Goal: Transaction & Acquisition: Purchase product/service

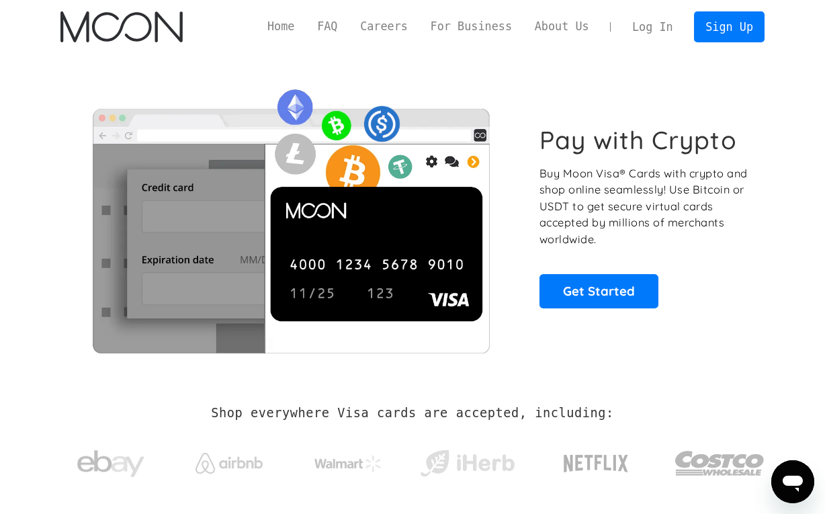
click at [655, 25] on link "Log In" at bounding box center [652, 27] width 63 height 30
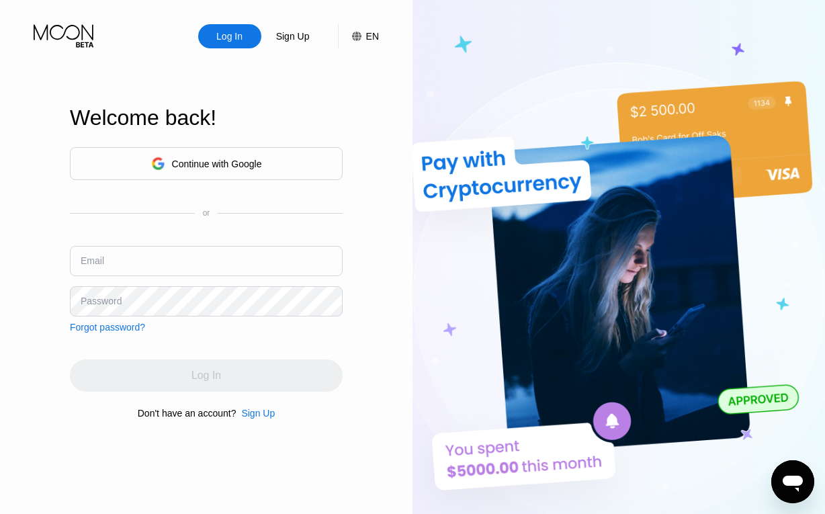
click at [251, 263] on input "text" at bounding box center [206, 261] width 273 height 30
paste input "[EMAIL_ADDRESS][DOMAIN_NAME]"
type input "[EMAIL_ADDRESS][DOMAIN_NAME]"
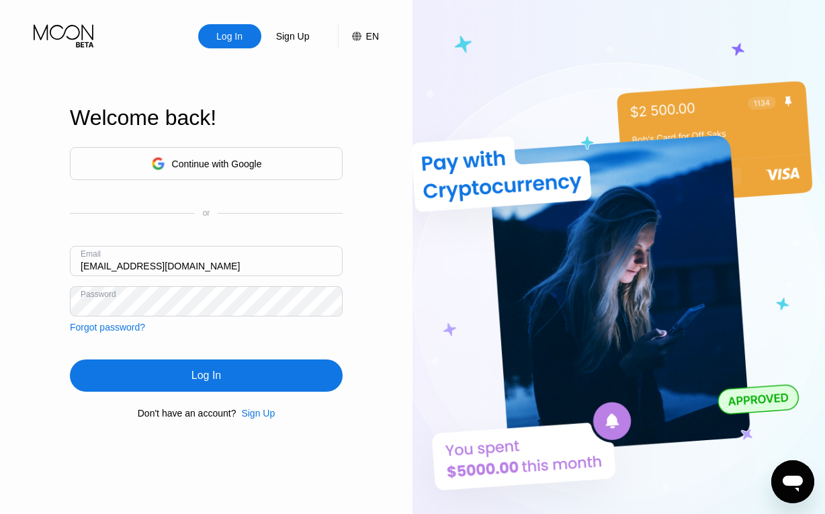
click at [233, 384] on div "Log In" at bounding box center [206, 376] width 273 height 32
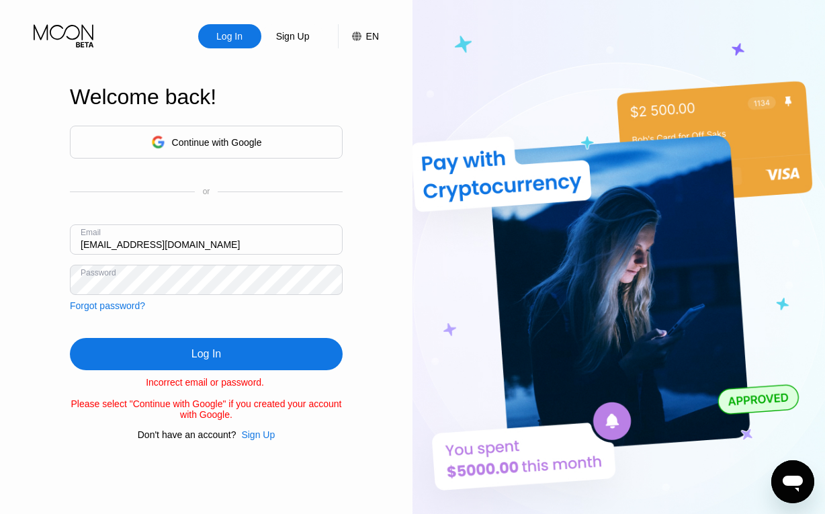
click at [247, 440] on div "Sign Up" at bounding box center [258, 434] width 34 height 11
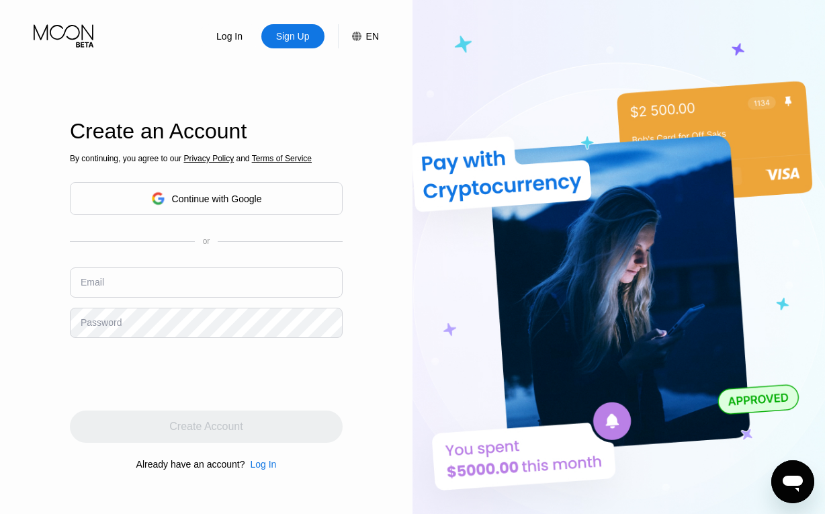
click at [220, 274] on input "text" at bounding box center [206, 283] width 273 height 30
click at [218, 285] on input "text" at bounding box center [206, 283] width 273 height 30
paste input "[EMAIL_ADDRESS][DOMAIN_NAME]"
type input "[EMAIL_ADDRESS][DOMAIN_NAME]"
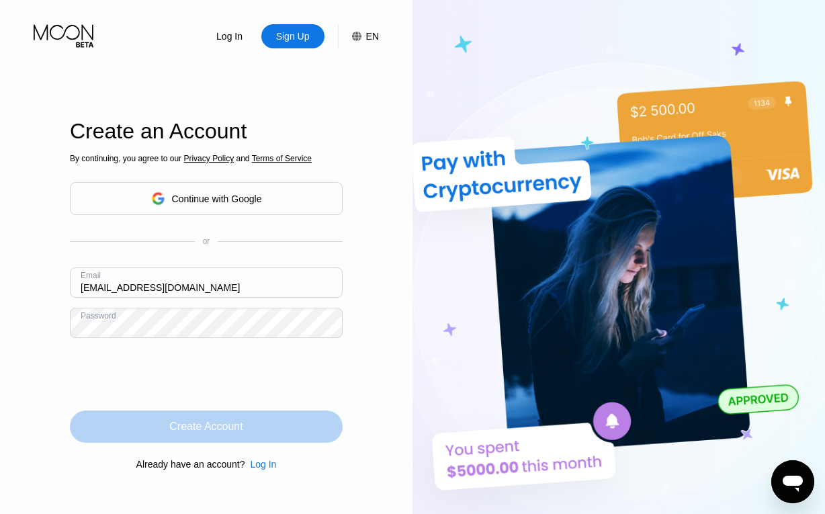
click at [196, 434] on div "Create Account" at bounding box center [205, 426] width 73 height 13
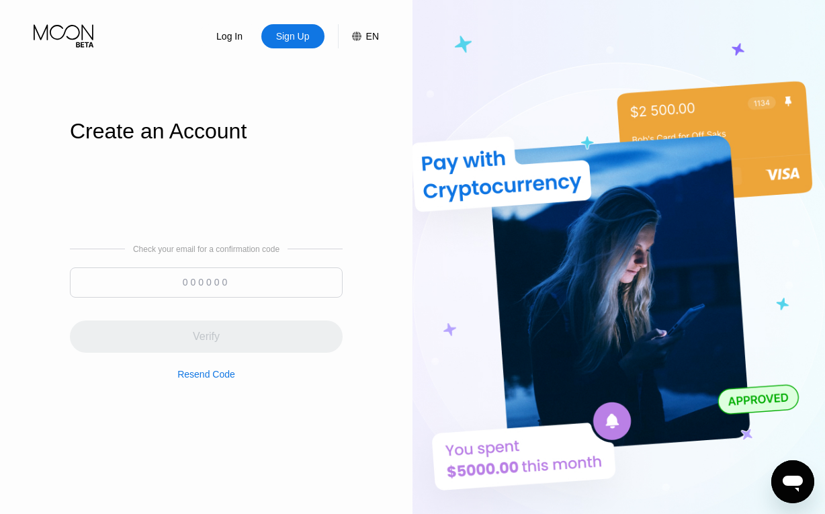
click at [193, 282] on input at bounding box center [206, 283] width 273 height 30
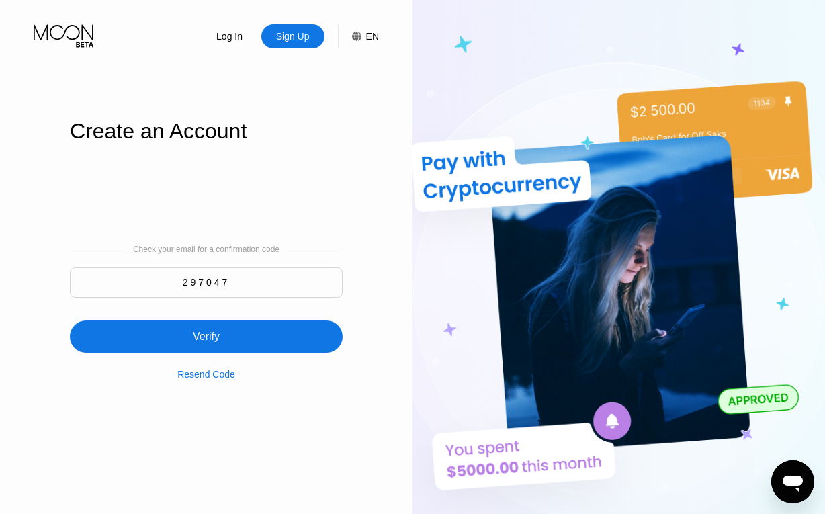
type input "297047"
click at [227, 340] on div "Verify" at bounding box center [206, 337] width 273 height 32
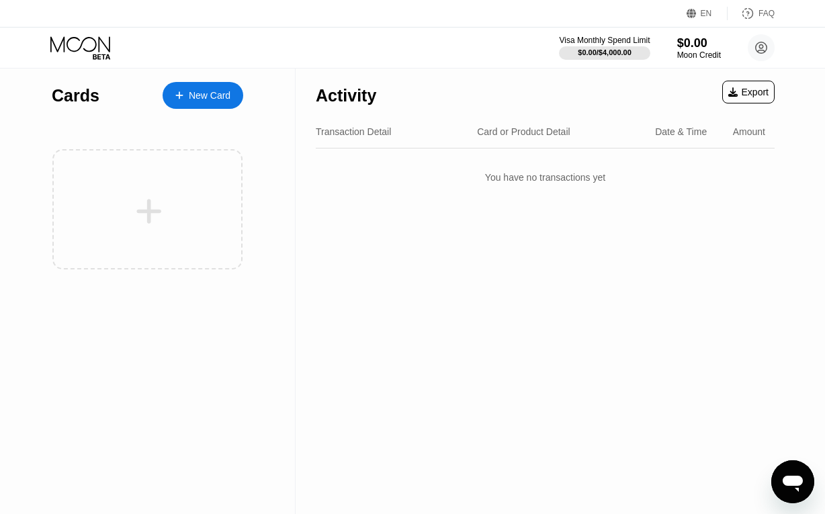
click at [193, 101] on div "New Card" at bounding box center [210, 95] width 42 height 11
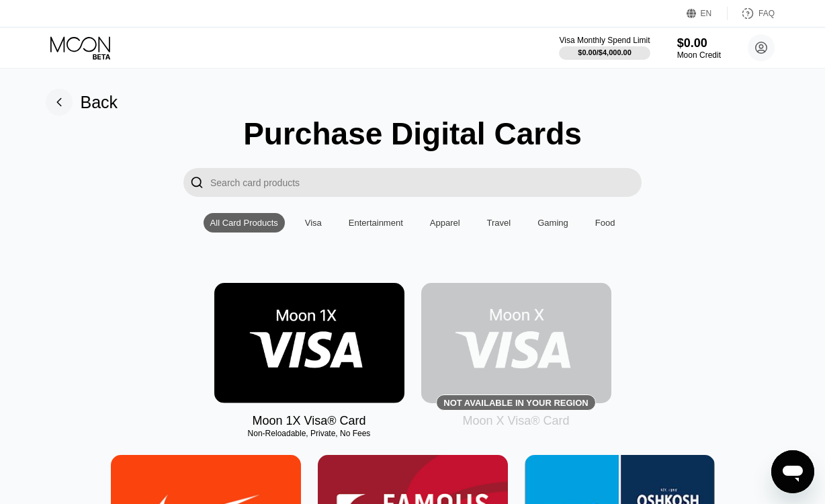
click at [431, 190] on input "Search card products" at bounding box center [426, 182] width 432 height 29
click at [288, 392] on img at bounding box center [309, 343] width 190 height 120
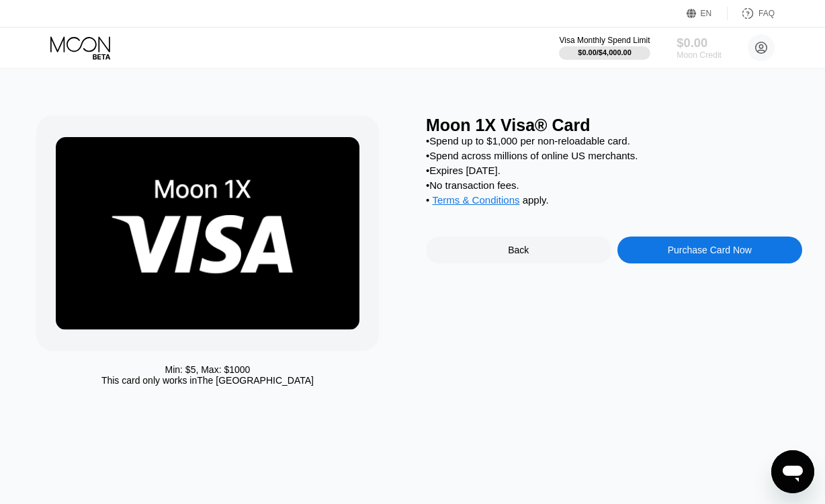
click at [700, 52] on div "Moon Credit" at bounding box center [699, 54] width 45 height 9
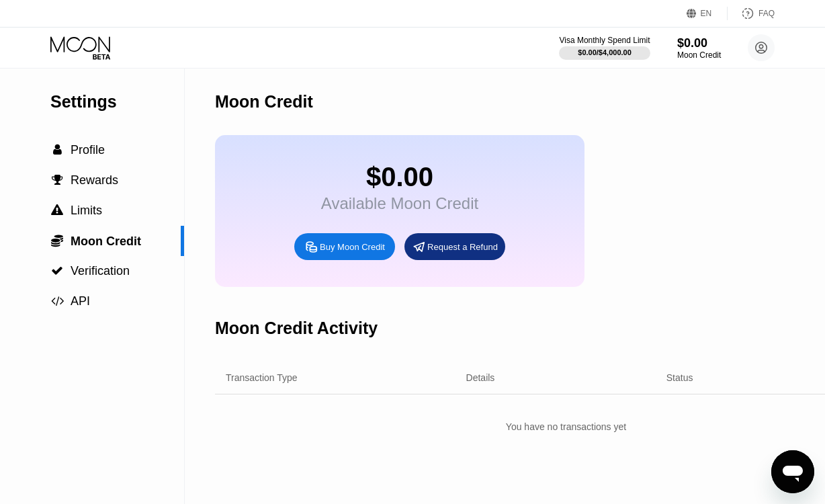
click at [341, 260] on div "Buy Moon Credit" at bounding box center [344, 246] width 101 height 27
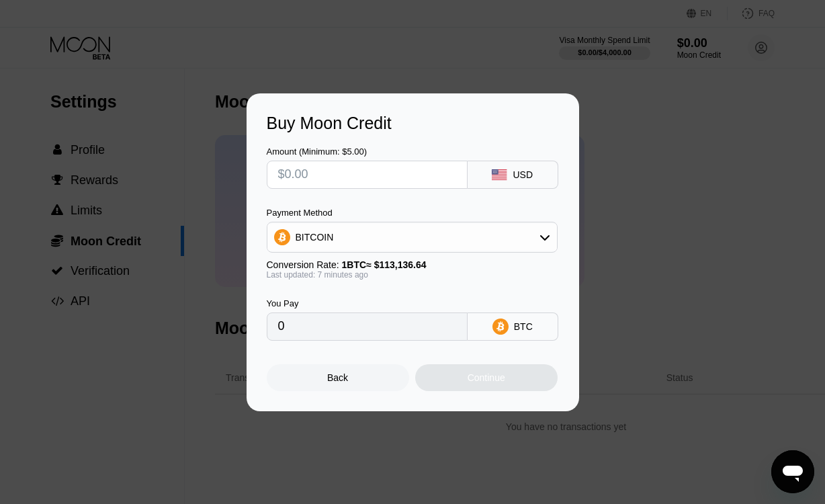
click at [408, 173] on input "text" at bounding box center [367, 174] width 178 height 27
click at [495, 329] on icon at bounding box center [501, 326] width 16 height 16
click at [507, 332] on icon at bounding box center [501, 326] width 16 height 16
click at [538, 235] on div "BITCOIN" at bounding box center [413, 237] width 290 height 27
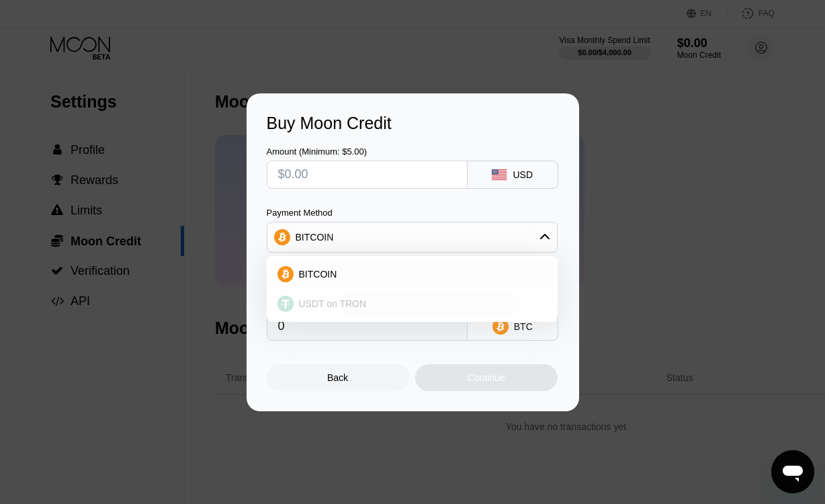
click at [311, 304] on span "USDT on TRON" at bounding box center [333, 303] width 68 height 11
type input "0.00"
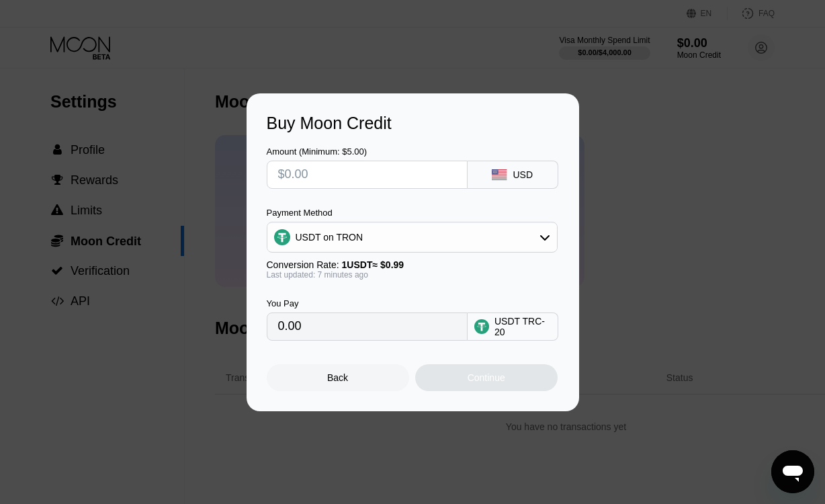
click at [376, 175] on input "text" at bounding box center [367, 174] width 178 height 27
type input "$6"
type input "6.06"
click at [396, 297] on div "You Pay 6.06 USDT TRC-20" at bounding box center [413, 310] width 292 height 61
click at [345, 177] on input "$6" at bounding box center [367, 174] width 178 height 27
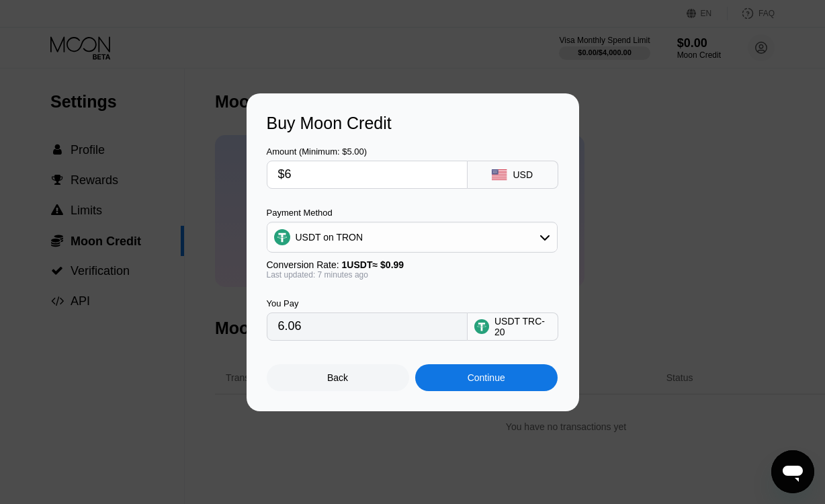
click at [345, 177] on input "$6" at bounding box center [367, 174] width 178 height 27
type input "$7"
type input "7.07"
type input "$7"
click at [387, 291] on div "You Pay 7.07 USDT TRC-20" at bounding box center [413, 310] width 292 height 61
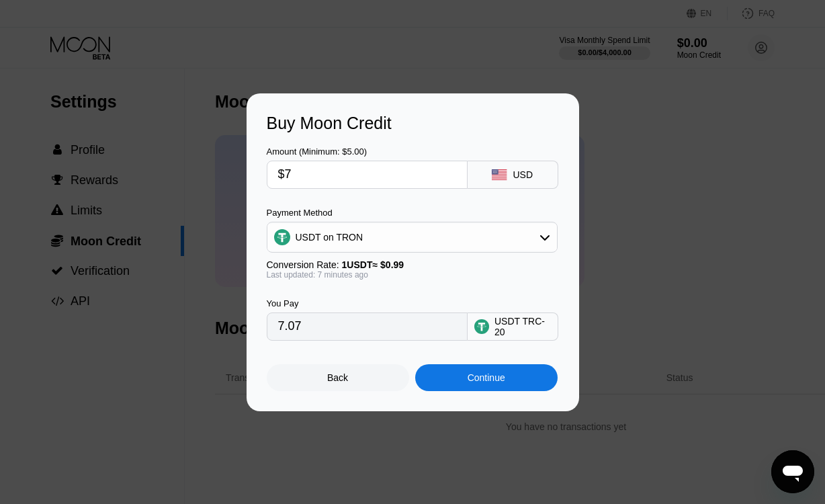
click at [384, 328] on input "7.07" at bounding box center [367, 326] width 178 height 27
click at [487, 391] on div "Continue" at bounding box center [486, 377] width 142 height 27
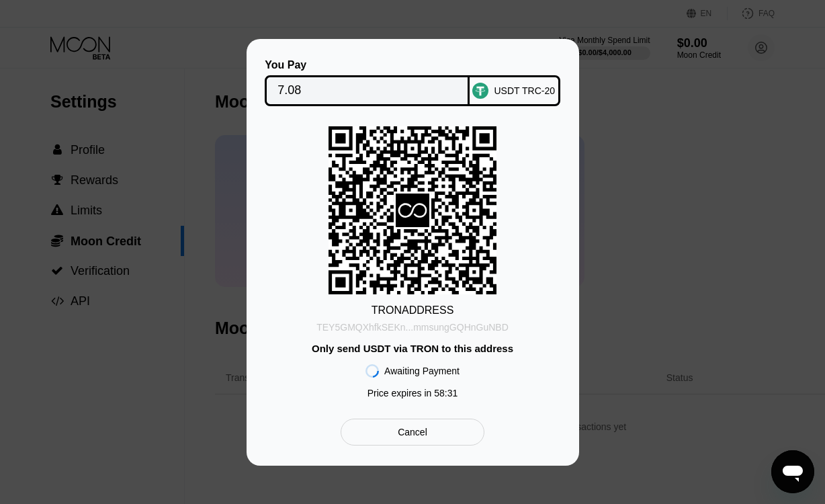
click at [468, 326] on div "TEY5GMQXhfkSEKn...mmsungGQHnGuNBD" at bounding box center [413, 327] width 192 height 11
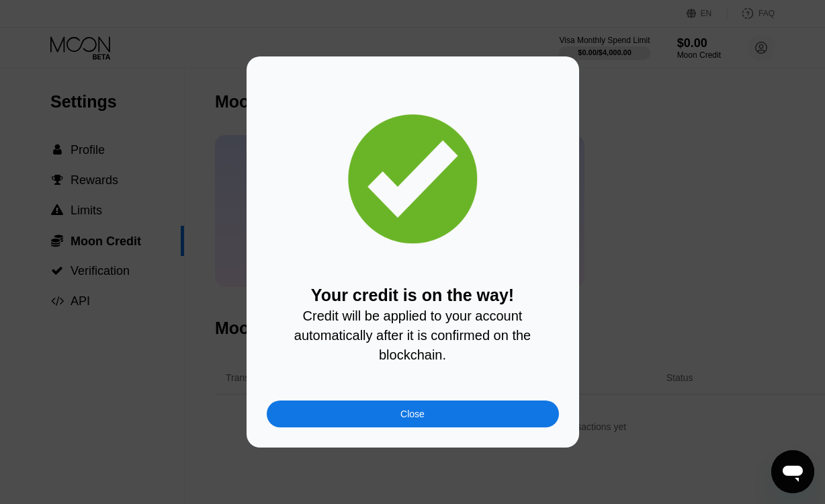
click at [489, 420] on div "Close" at bounding box center [413, 414] width 292 height 27
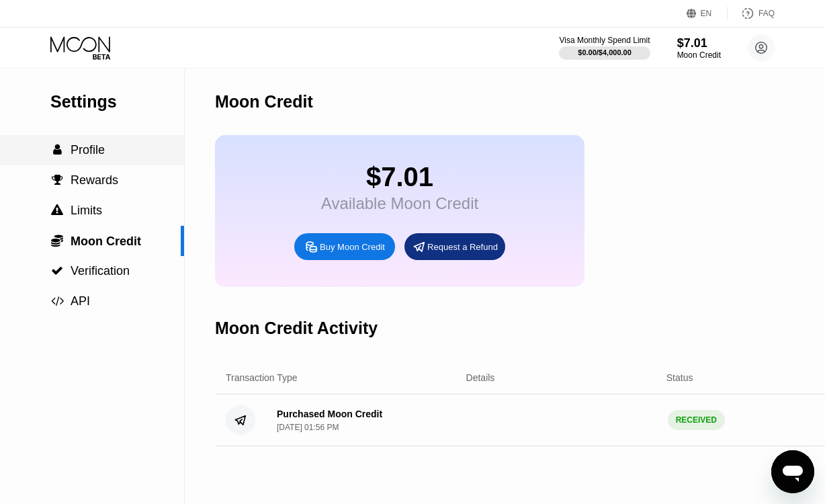
click at [90, 151] on span "Profile" at bounding box center [88, 149] width 34 height 13
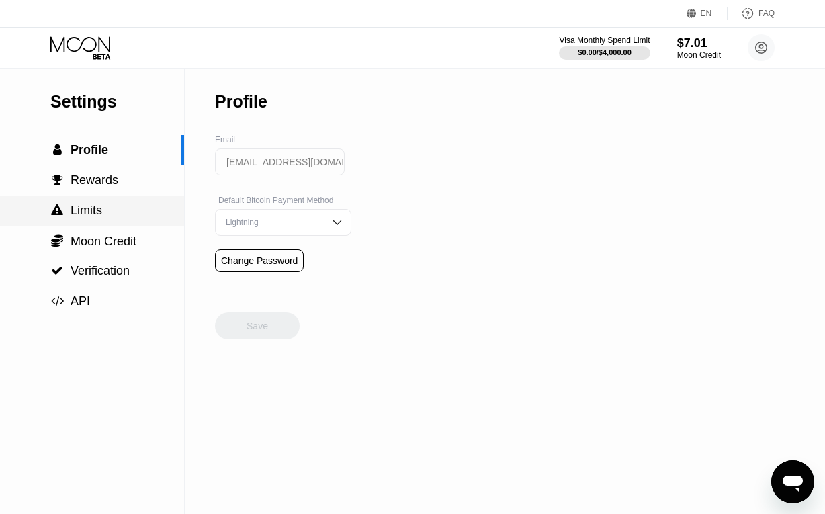
click at [75, 216] on span "Limits" at bounding box center [87, 210] width 32 height 13
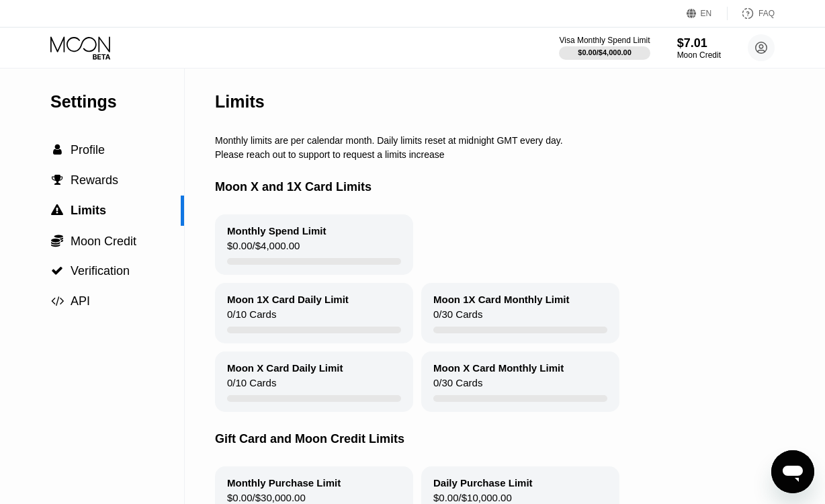
click at [76, 53] on icon at bounding box center [81, 48] width 63 height 24
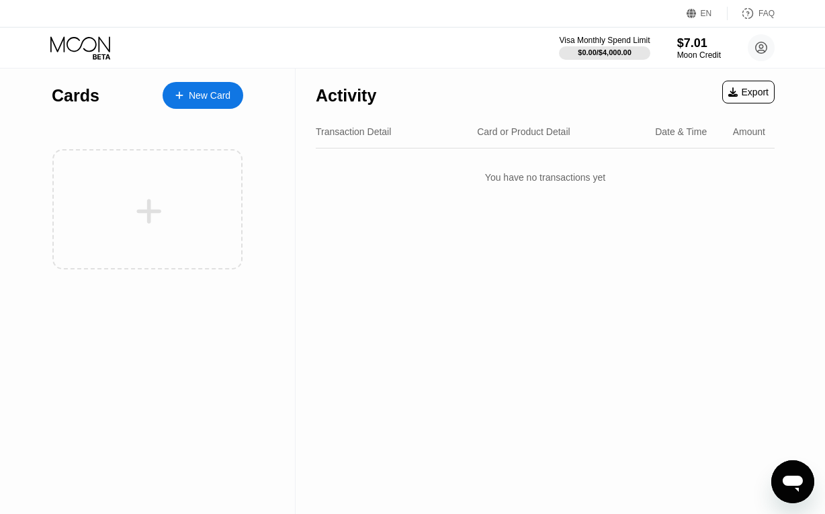
click at [191, 93] on div "New Card" at bounding box center [210, 95] width 42 height 11
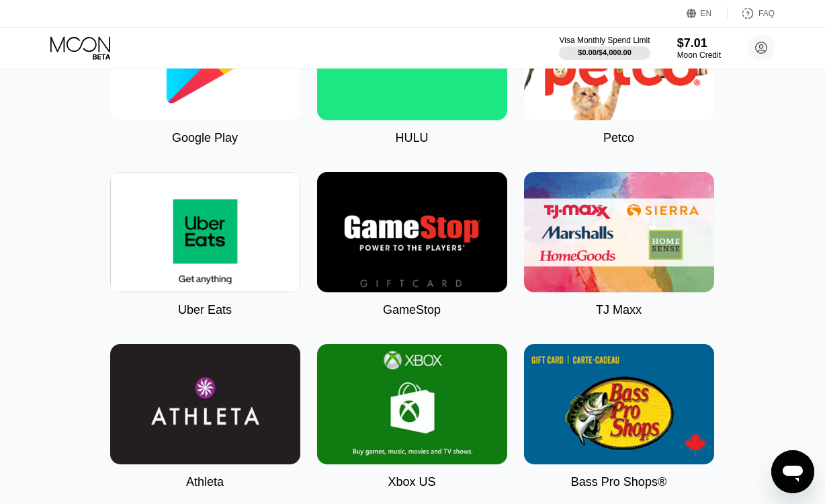
scroll to position [0, 1]
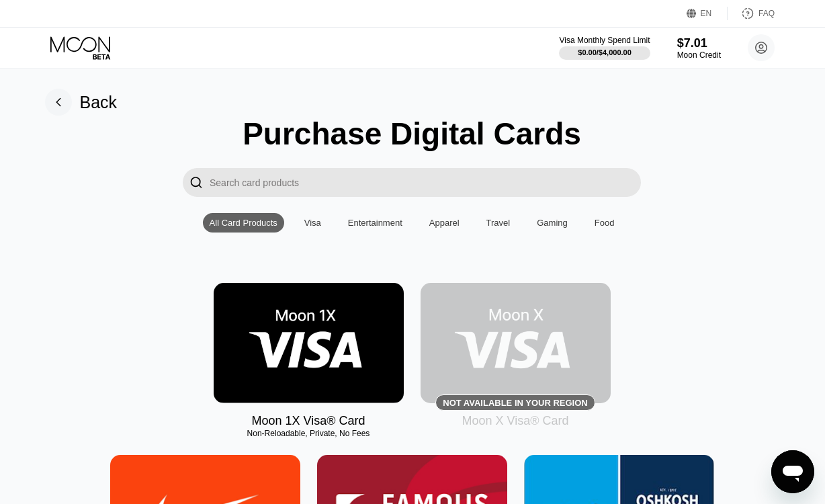
click at [311, 337] on img at bounding box center [309, 343] width 190 height 120
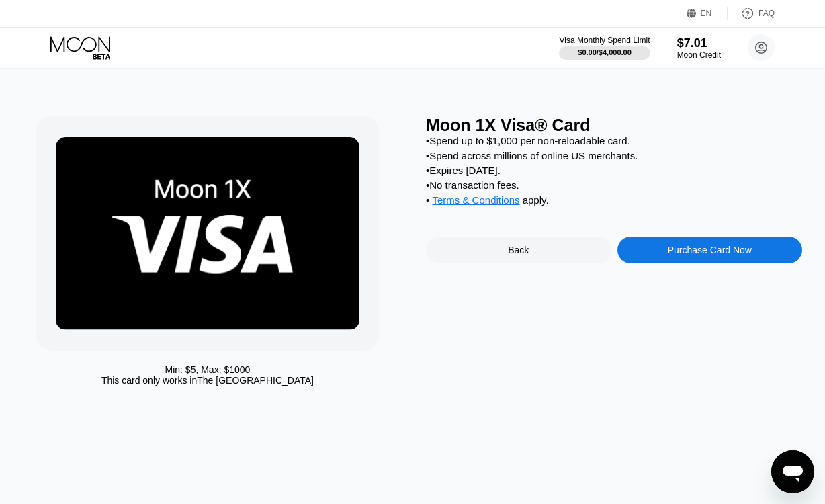
click at [699, 255] on div "Purchase Card Now" at bounding box center [710, 250] width 84 height 11
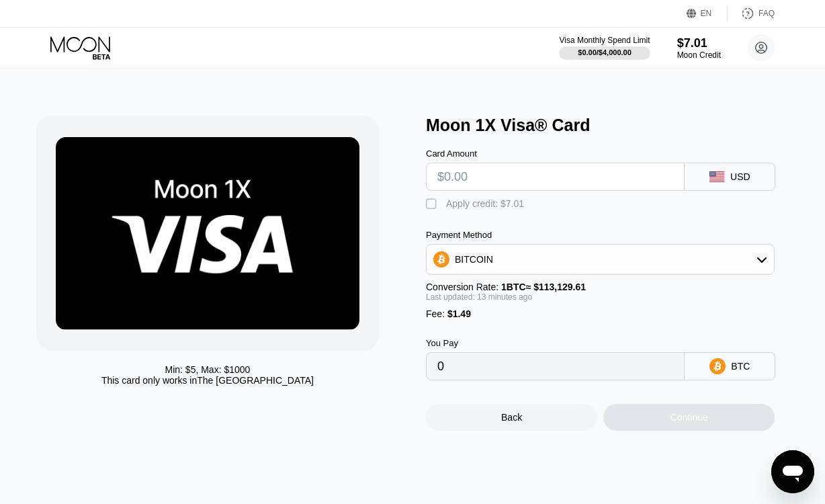
click at [593, 176] on input "text" at bounding box center [556, 176] width 236 height 27
type input "$5"
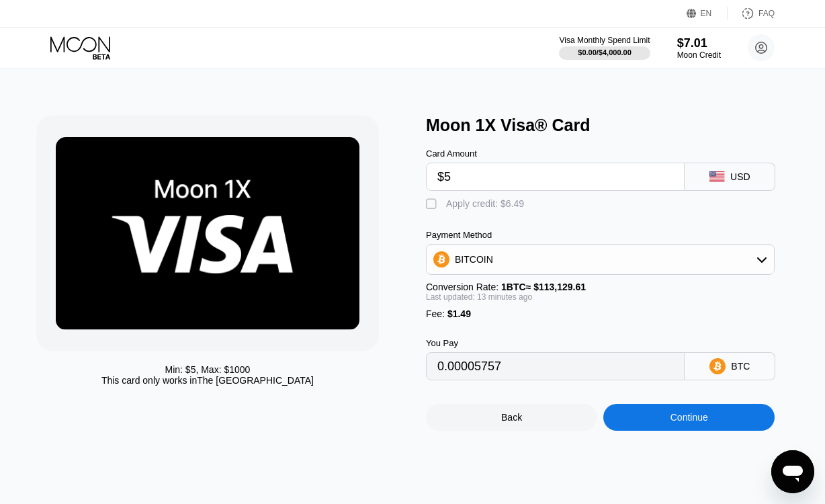
type input "0.00005757"
type input "$5"
click at [431, 211] on div "" at bounding box center [432, 204] width 13 height 13
click at [553, 273] on div "BITCOIN" at bounding box center [600, 259] width 347 height 27
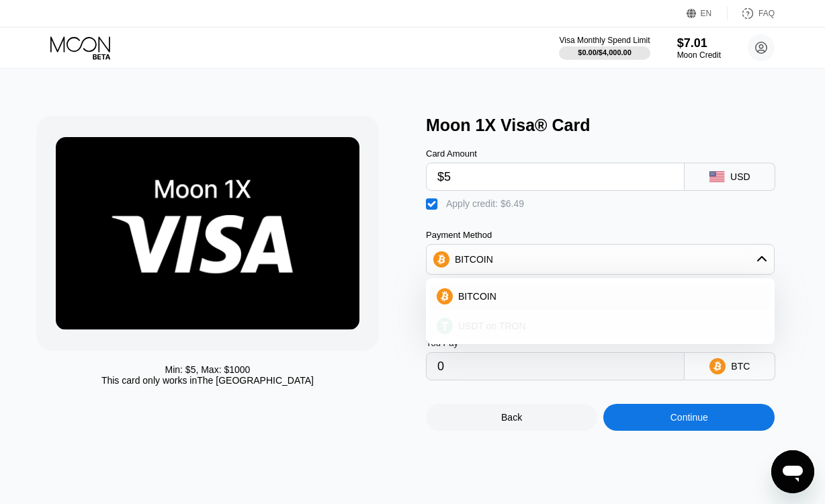
click at [519, 325] on div "USDT on TRON" at bounding box center [600, 326] width 341 height 27
type input "0.00"
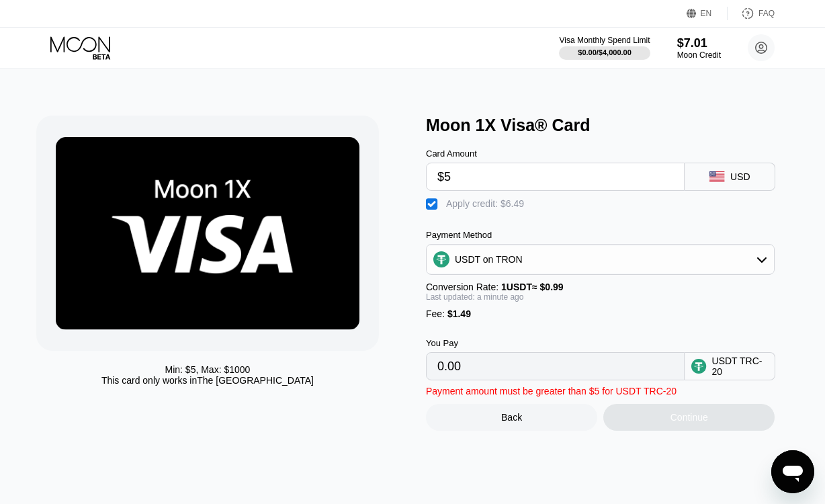
scroll to position [3, 0]
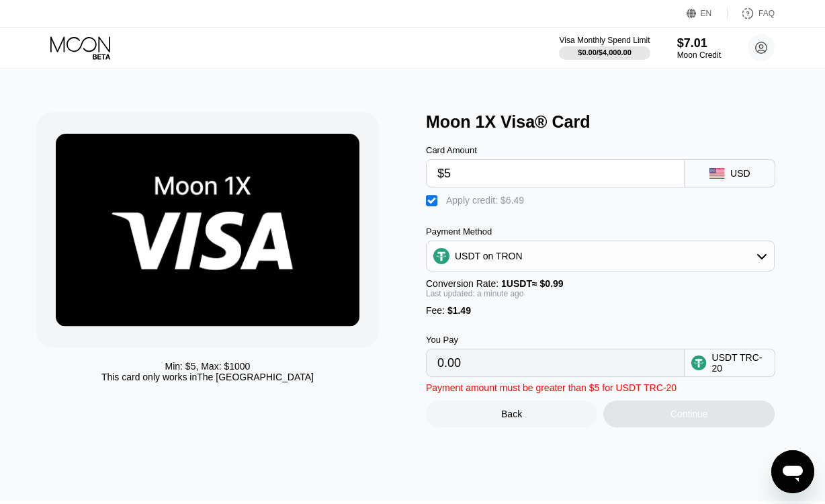
click at [480, 179] on input "$5" at bounding box center [556, 173] width 236 height 27
type input "$5."
click at [434, 203] on div "" at bounding box center [432, 200] width 13 height 13
type input "6.56"
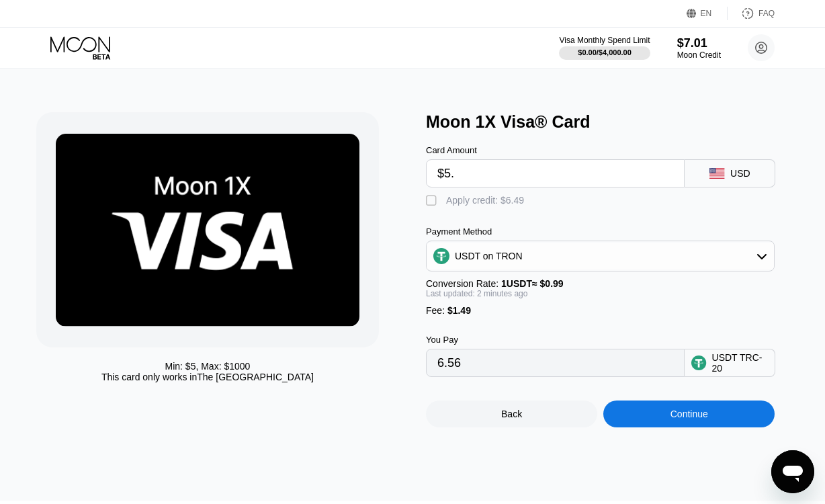
click at [559, 179] on input "$5." at bounding box center [556, 173] width 236 height 27
type input "$502"
type input "508.58"
type input "$502"
click at [427, 208] on div "" at bounding box center [432, 200] width 13 height 13
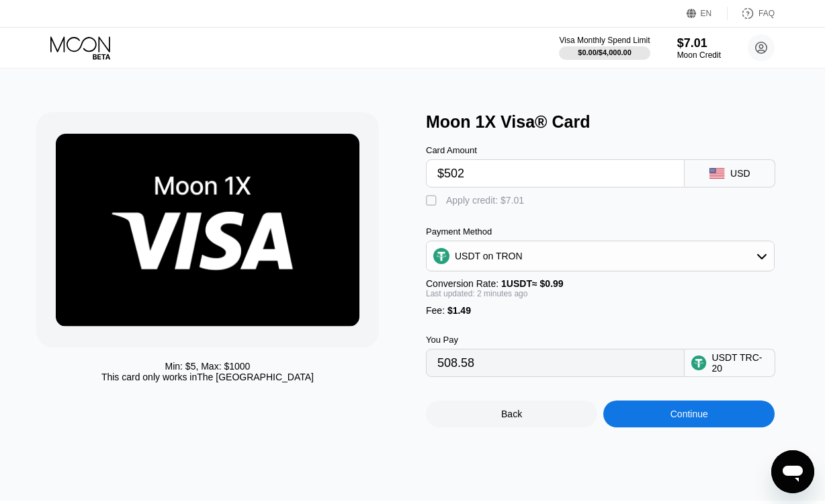
type input "501.49"
click at [714, 264] on div "USDT on TRON" at bounding box center [600, 256] width 347 height 27
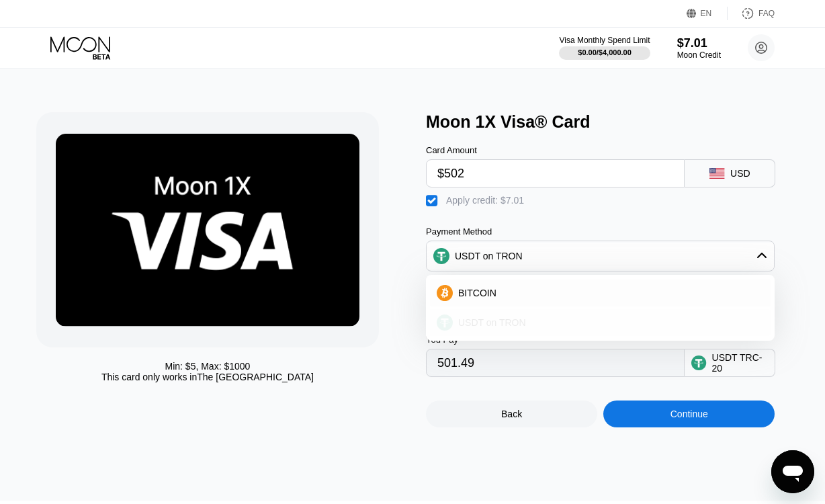
click at [583, 328] on div "USDT on TRON" at bounding box center [608, 322] width 311 height 11
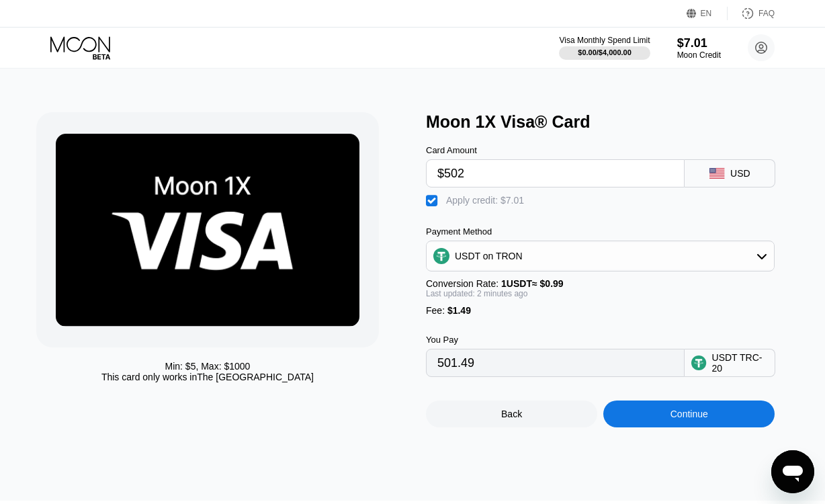
click at [434, 204] on div "" at bounding box center [432, 200] width 13 height 13
click at [434, 206] on div "" at bounding box center [432, 200] width 13 height 13
type input "501.49"
click at [503, 174] on input "$502" at bounding box center [556, 173] width 236 height 27
type input "$50"
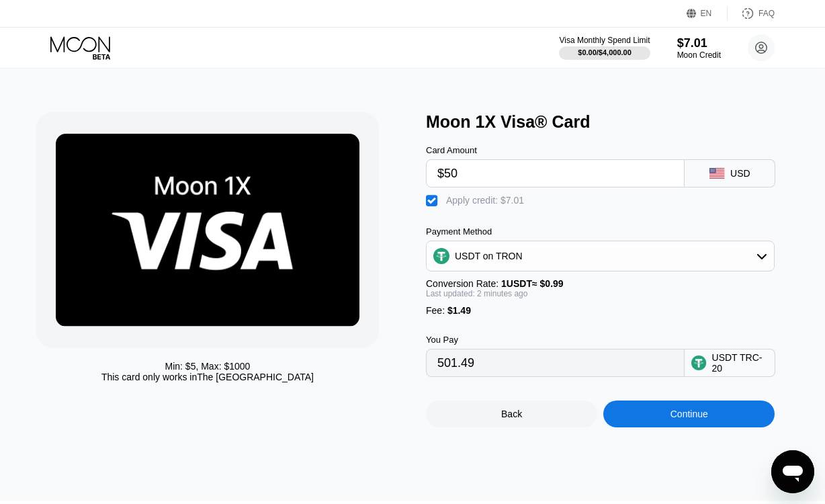
type input "44.93"
type input "$5"
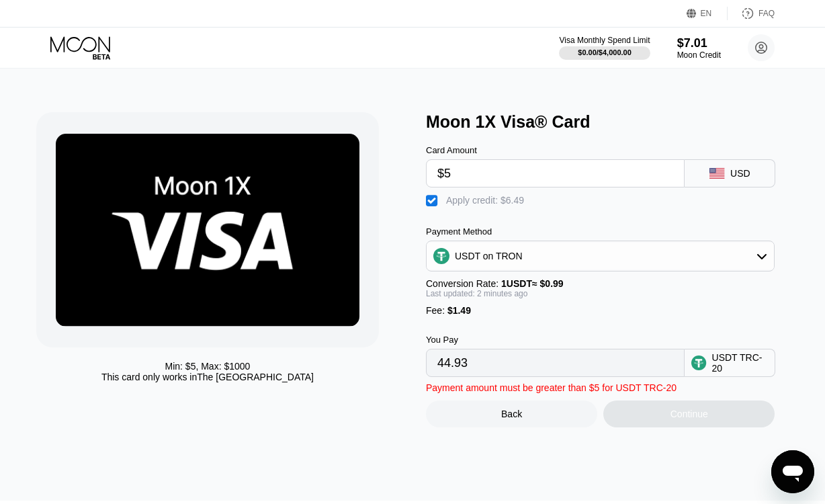
type input "0.00"
type input "$5.02"
click at [562, 344] on div "You Pay 0.00 USDT TRC-20" at bounding box center [614, 346] width 376 height 61
click at [622, 376] on input "0.00" at bounding box center [556, 363] width 236 height 27
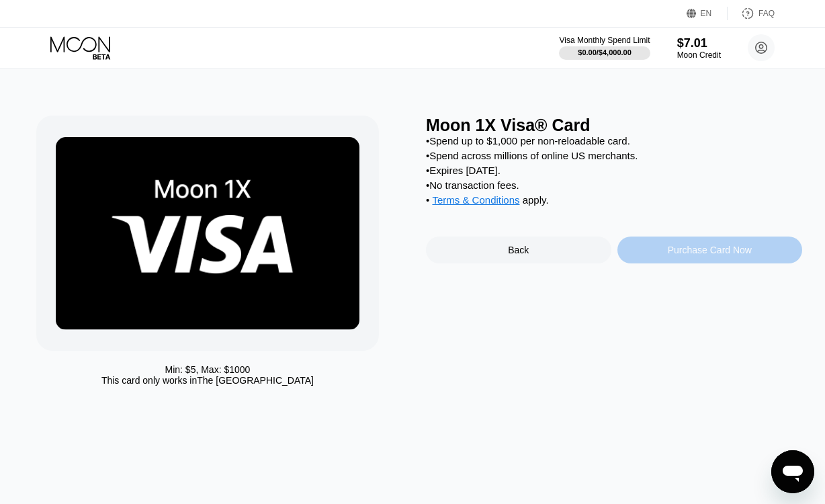
click at [699, 263] on div "Purchase Card Now" at bounding box center [711, 250] width 186 height 27
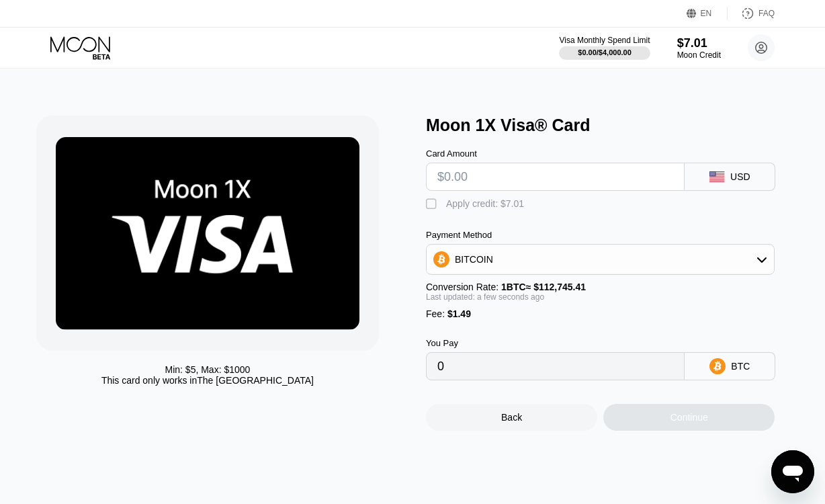
click at [608, 179] on input "text" at bounding box center [556, 176] width 236 height 27
type input "$5"
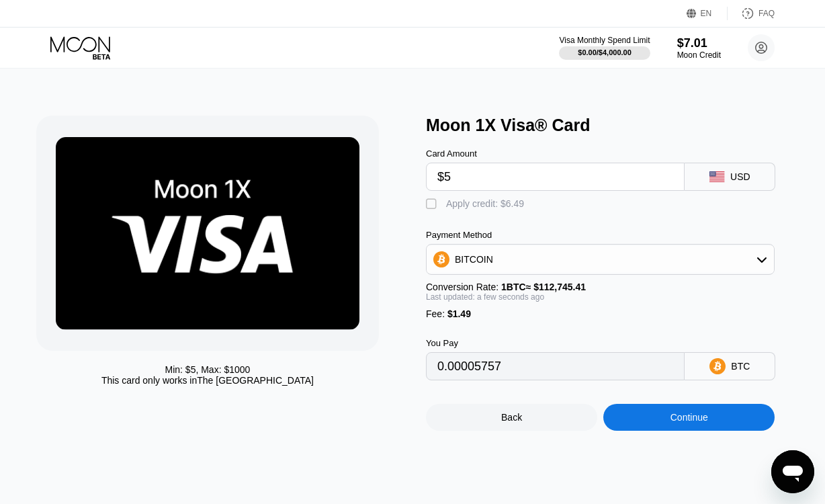
type input "0.00005757"
type input "$5"
click at [432, 211] on div "" at bounding box center [432, 204] width 13 height 13
type input "0"
click at [721, 429] on div "Continue" at bounding box center [689, 417] width 171 height 27
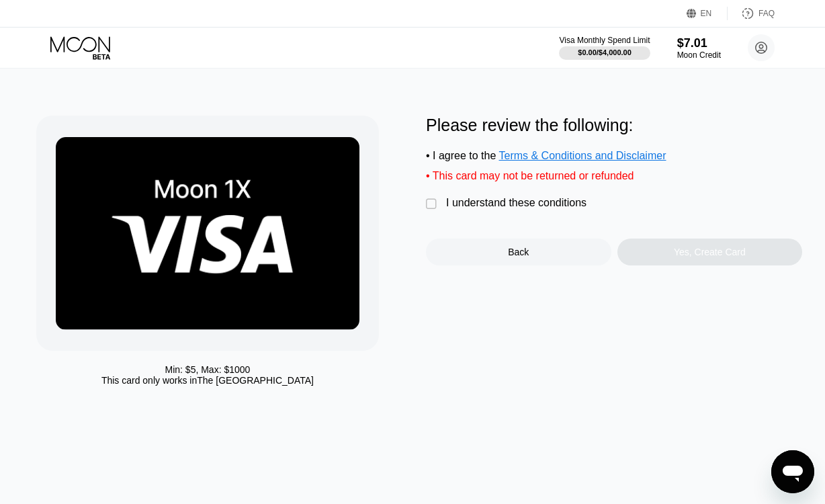
click at [434, 211] on div "" at bounding box center [432, 204] width 13 height 13
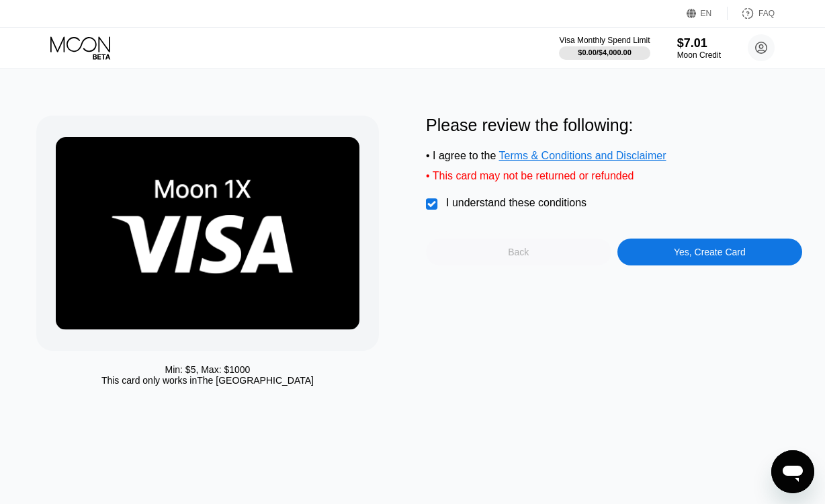
click at [563, 263] on div "Back" at bounding box center [519, 252] width 186 height 27
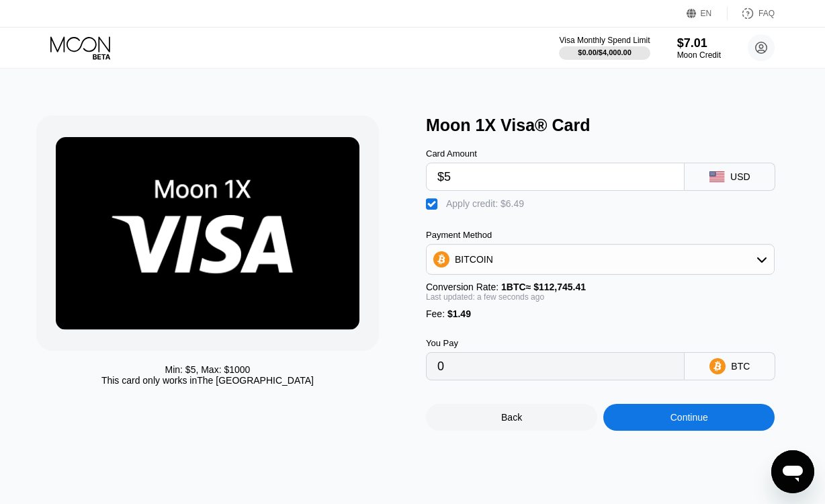
click at [539, 175] on input "$5" at bounding box center [556, 176] width 236 height 27
type input "$5.10"
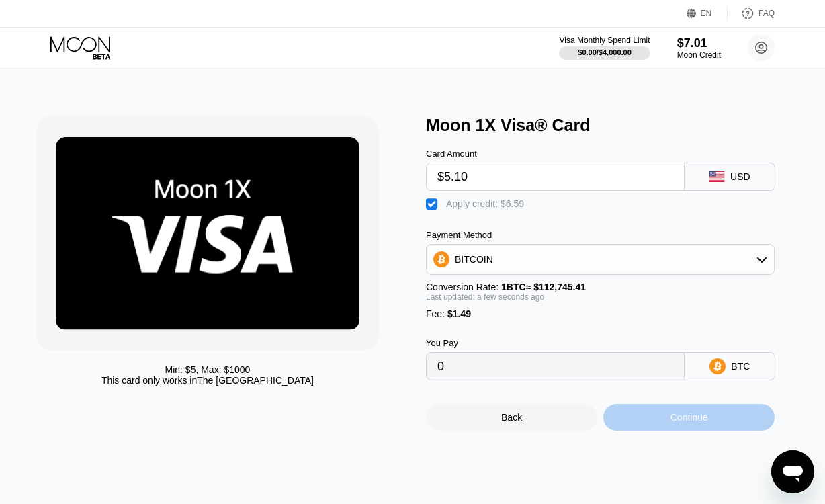
click at [683, 423] on div "Continue" at bounding box center [690, 417] width 38 height 11
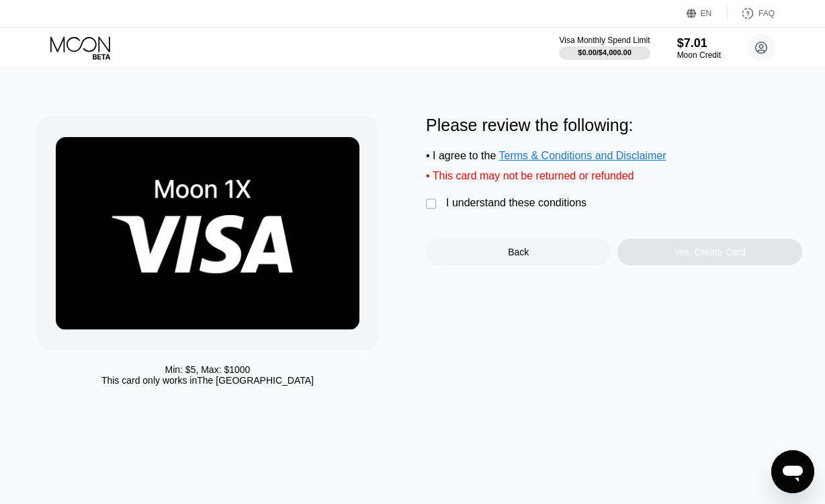
click at [460, 209] on div "I understand these conditions" at bounding box center [516, 203] width 140 height 12
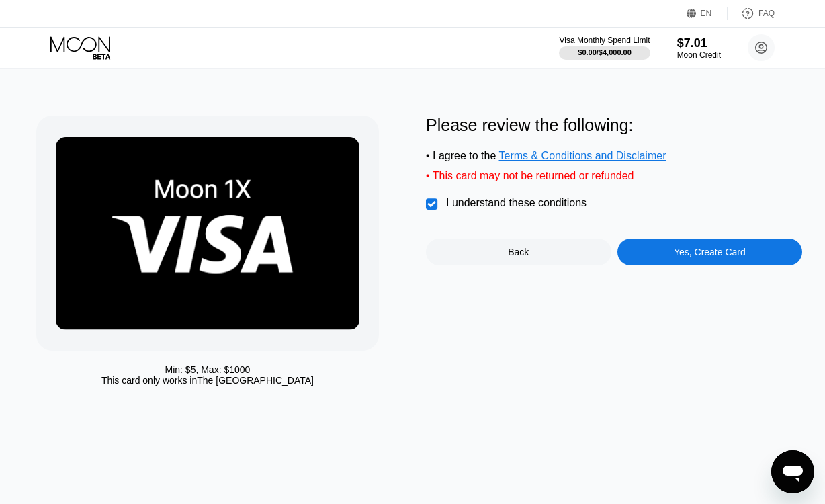
click at [675, 257] on div "Yes, Create Card" at bounding box center [710, 252] width 72 height 11
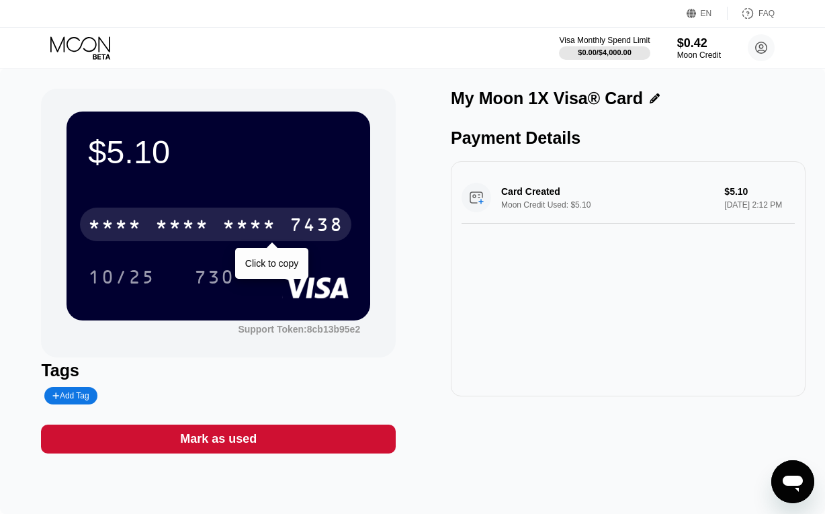
click at [294, 224] on div "7438" at bounding box center [317, 227] width 54 height 22
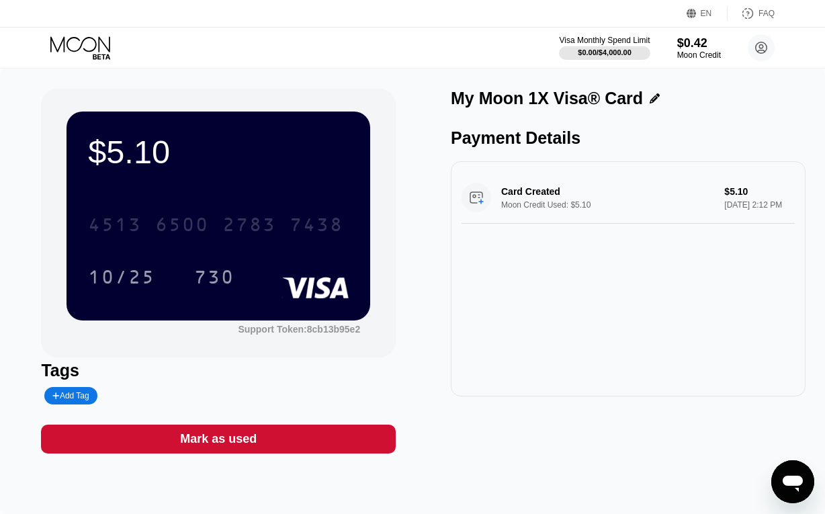
drag, startPoint x: 89, startPoint y: 227, endPoint x: 249, endPoint y: 291, distance: 172.5
click at [249, 277] on div "[CREDIT_CARD_NUMBER] 10/25 730" at bounding box center [218, 237] width 261 height 79
drag, startPoint x: 90, startPoint y: 223, endPoint x: 190, endPoint y: 283, distance: 116.7
click at [190, 277] on div "[CREDIT_CARD_NUMBER] 10/25 730 Click to copy" at bounding box center [218, 237] width 261 height 79
click at [249, 231] on div "2783" at bounding box center [249, 227] width 54 height 22
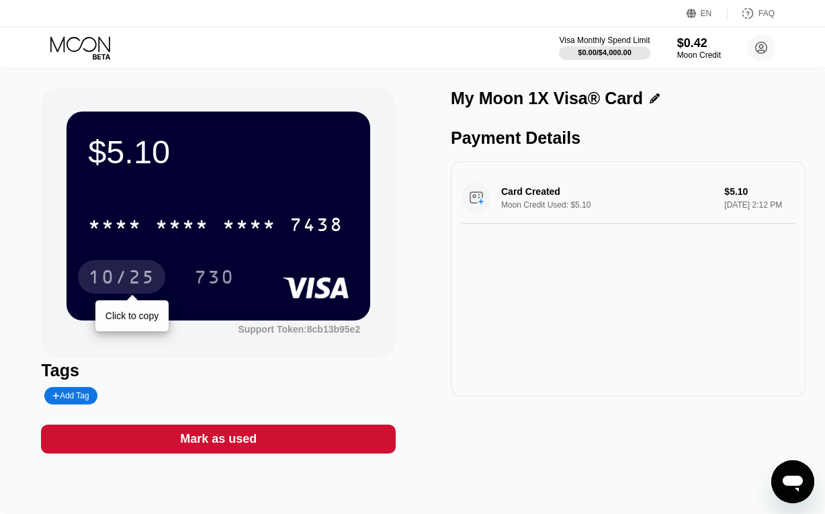
click at [111, 280] on div "10/25" at bounding box center [121, 279] width 67 height 22
